Goal: Information Seeking & Learning: Check status

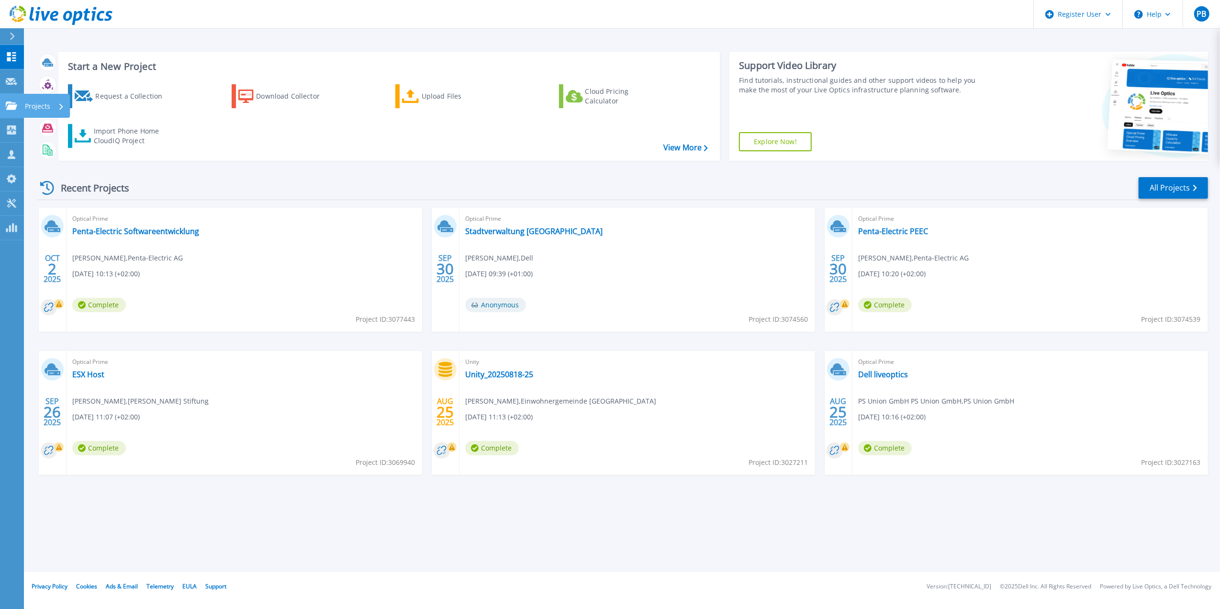
click at [11, 97] on link "Projects Projects" at bounding box center [12, 106] width 24 height 24
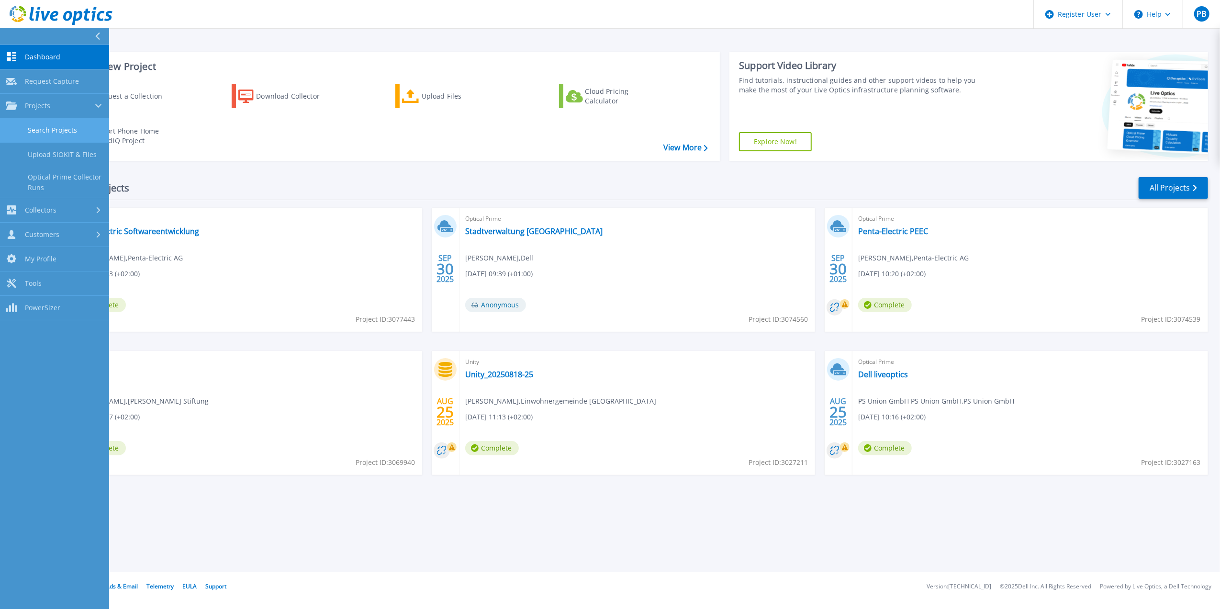
click at [48, 135] on link "Search Projects" at bounding box center [54, 130] width 109 height 24
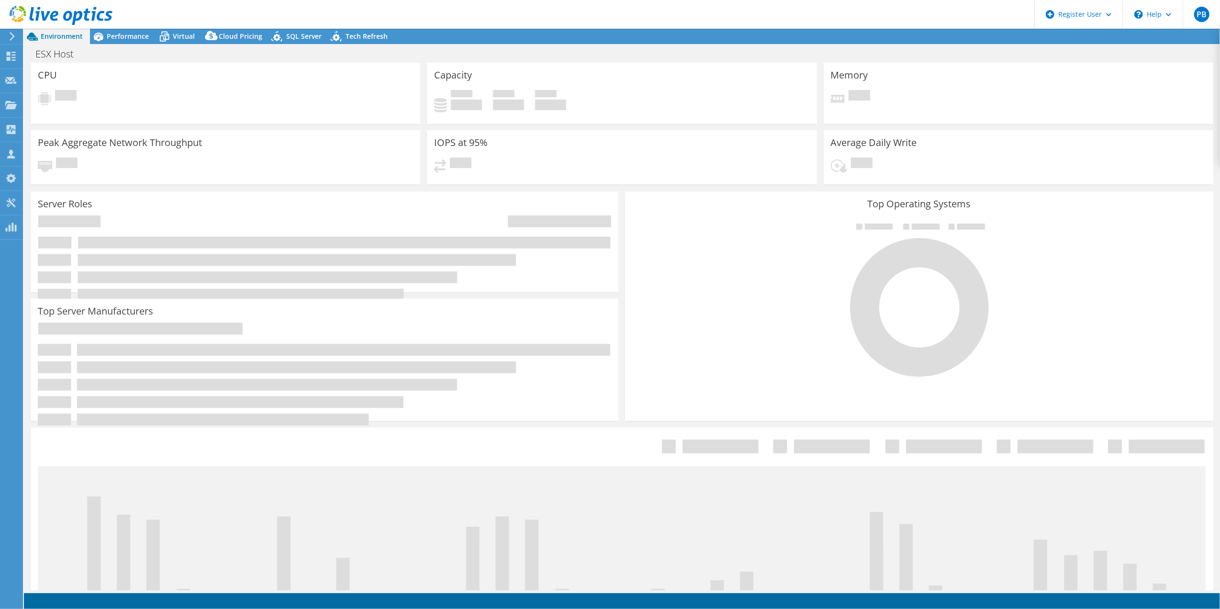
select select "EUFrankfurt"
select select "USD"
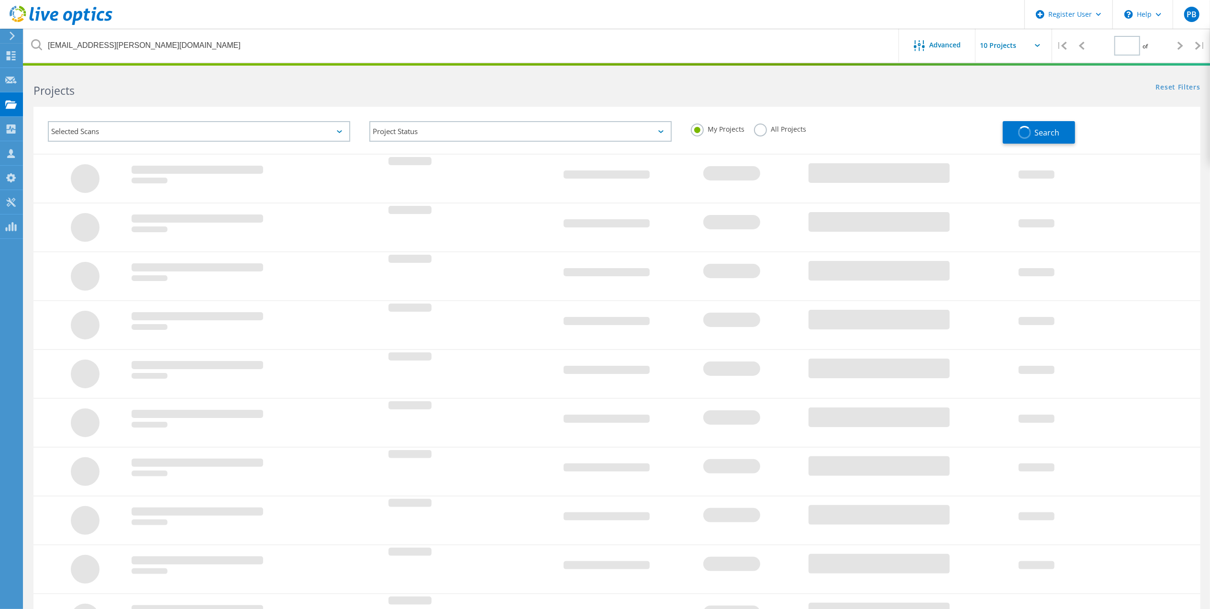
type input "1"
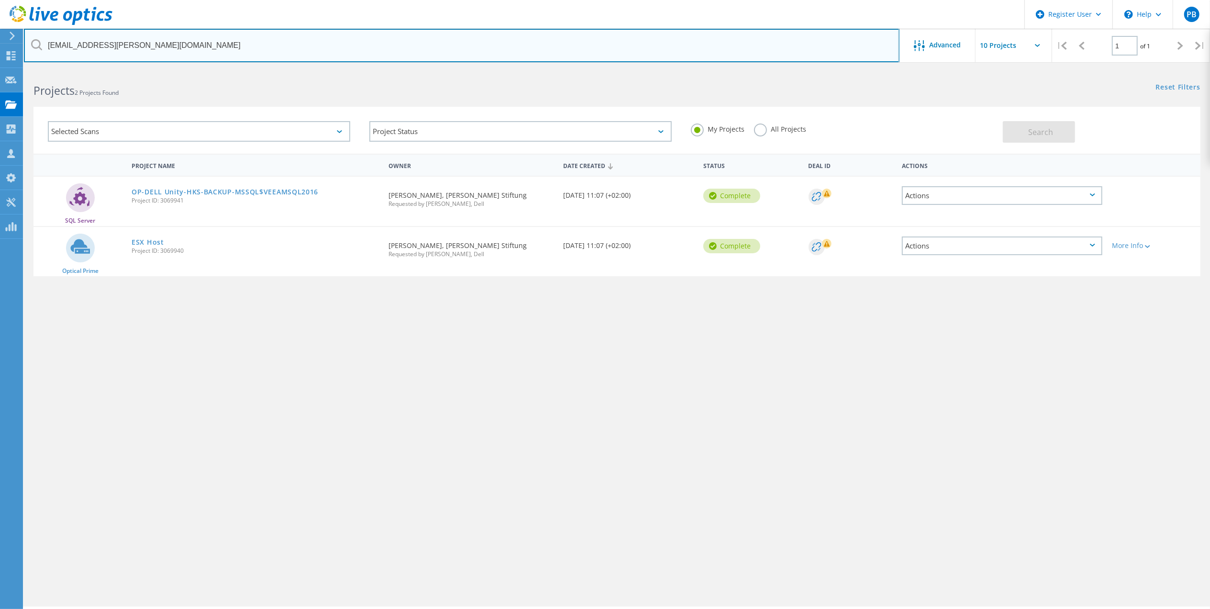
click at [180, 50] on input "jochen.maurer@hk-stiftung.de" at bounding box center [462, 46] width 876 height 34
type input "jochen.maurer@hk-stiftung.d"
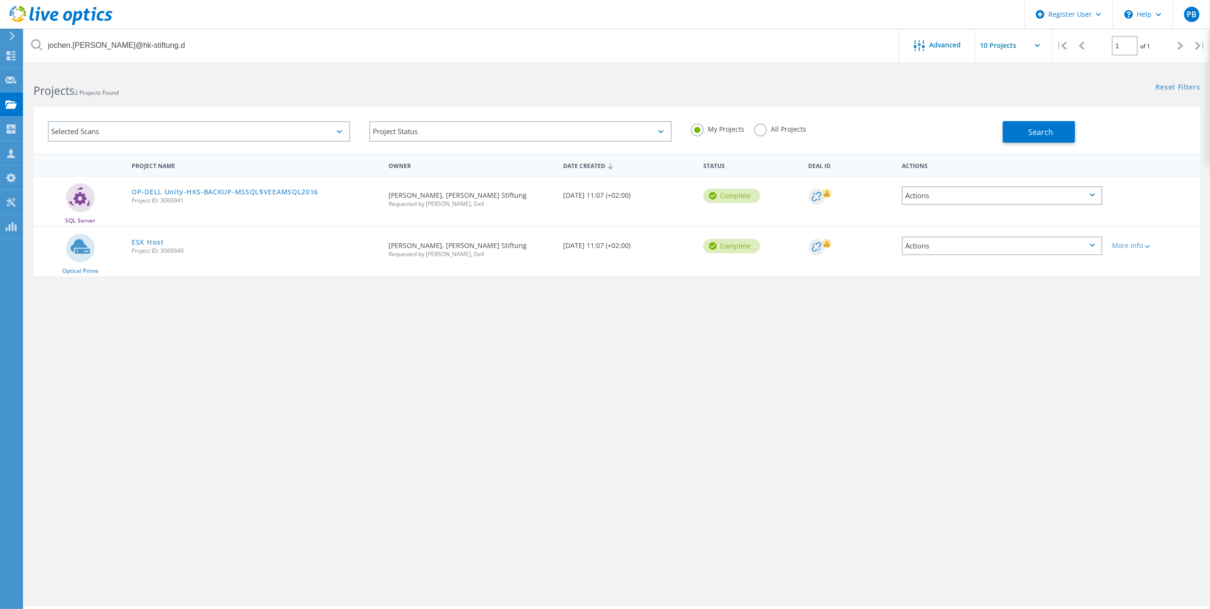
click at [754, 131] on label "All Projects" at bounding box center [780, 127] width 52 height 9
click at [0, 0] on input "All Projects" at bounding box center [0, 0] width 0 height 0
click at [1046, 131] on span "Search" at bounding box center [1041, 132] width 25 height 11
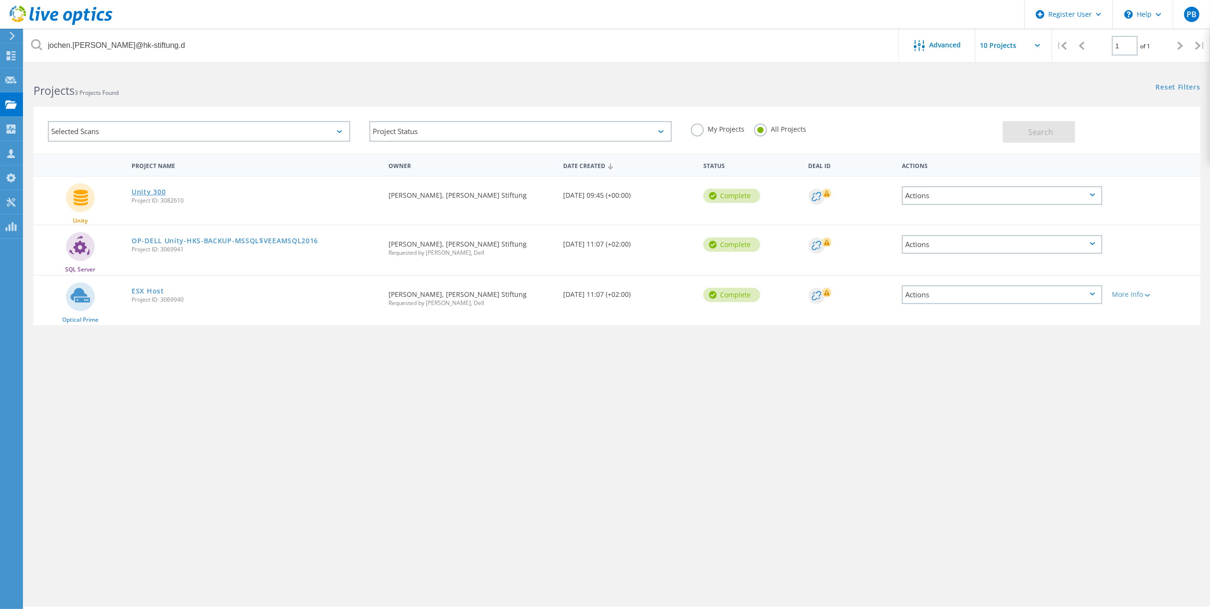
click at [160, 189] on link "Unity 300" at bounding box center [149, 192] width 34 height 7
